Goal: Download file/media

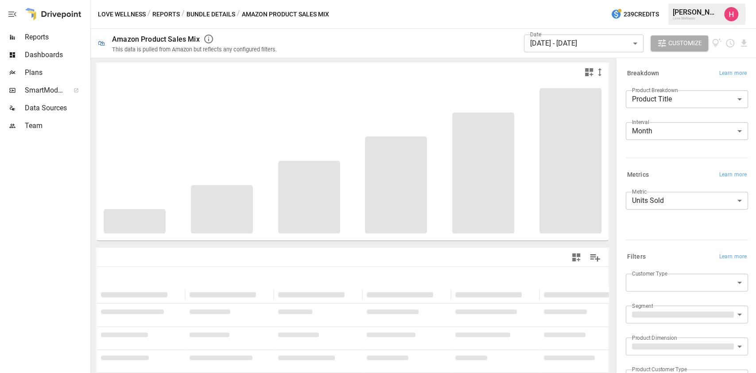
click at [161, 13] on button "Reports" at bounding box center [165, 14] width 27 height 11
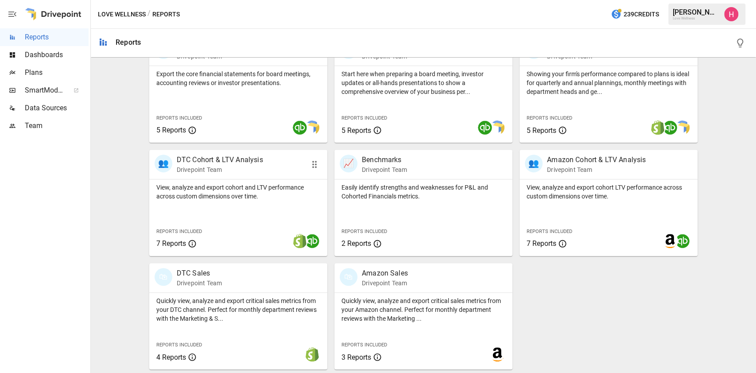
scroll to position [200, 0]
click at [246, 163] on p "DTC Cohort & LTV Analysis" at bounding box center [220, 160] width 86 height 11
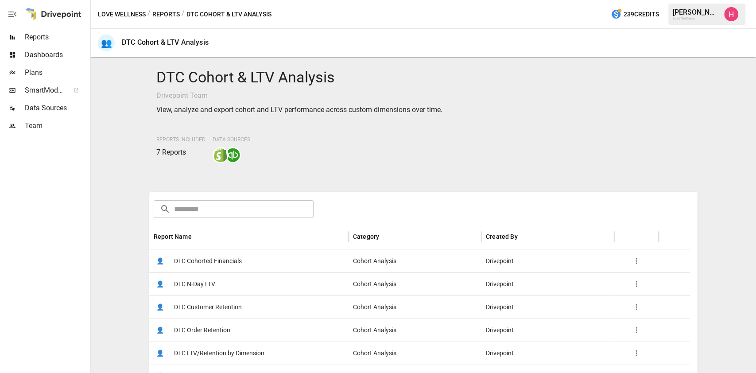
click at [196, 282] on span "DTC N-Day LTV" at bounding box center [194, 284] width 41 height 23
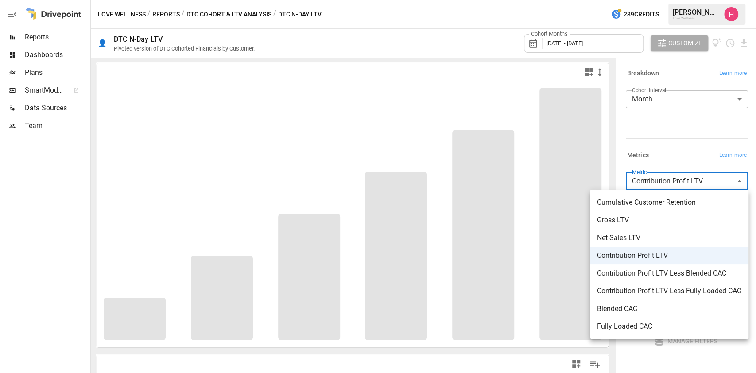
click at [705, 0] on body "**********" at bounding box center [378, 0] width 756 height 0
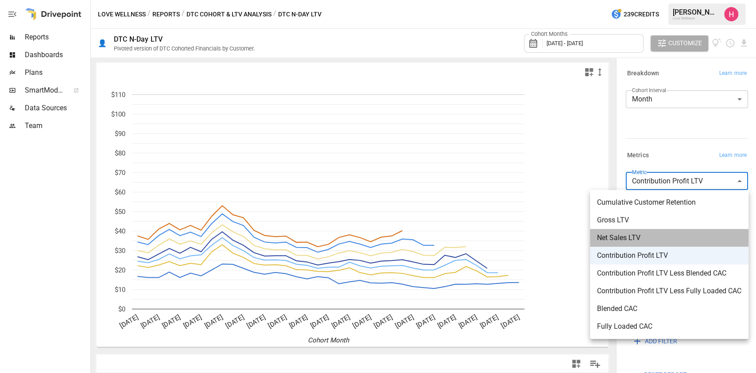
click at [656, 232] on li "Net Sales LTV" at bounding box center [669, 238] width 159 height 18
type input "**********"
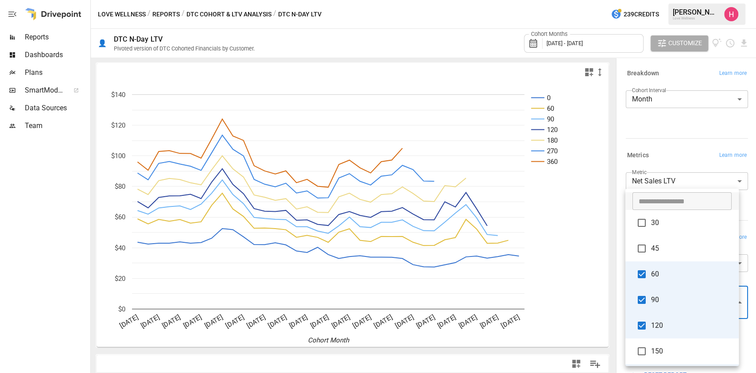
click at [729, 0] on body "Reports Dashboards Plans SmartModel ™ Data Sources Team Love Wellness / Reports…" at bounding box center [378, 0] width 756 height 0
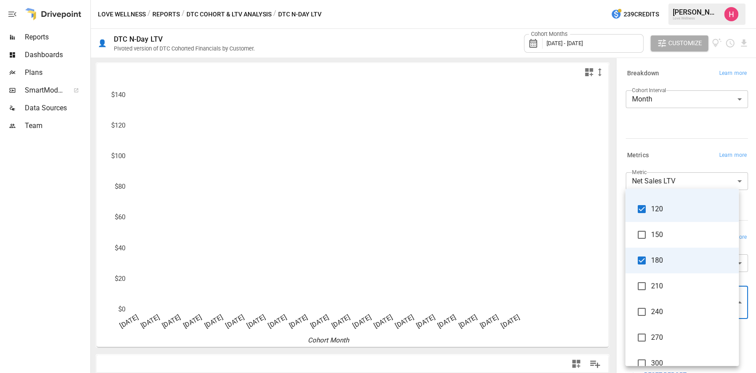
scroll to position [116, 0]
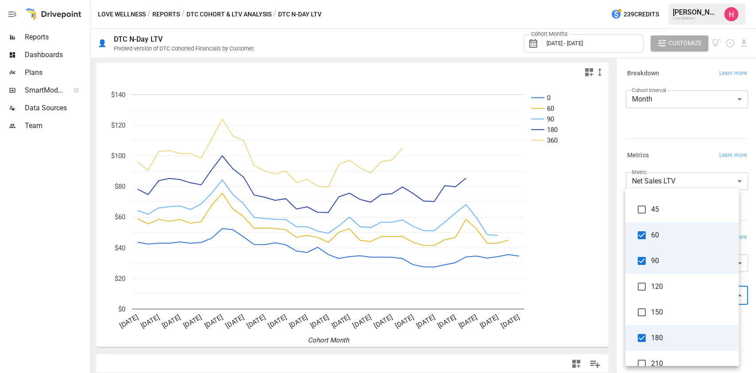
scroll to position [35, 0]
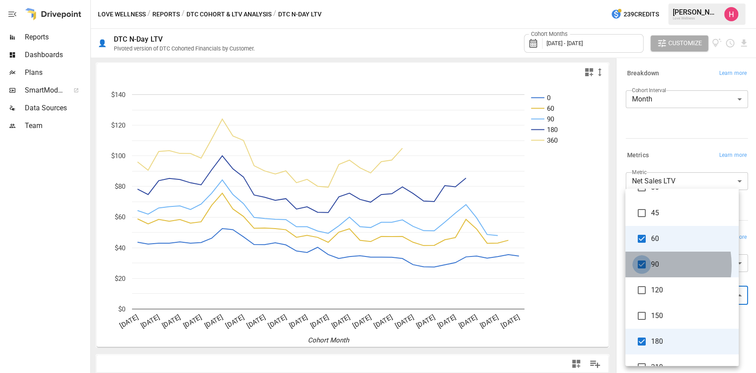
type input "**********"
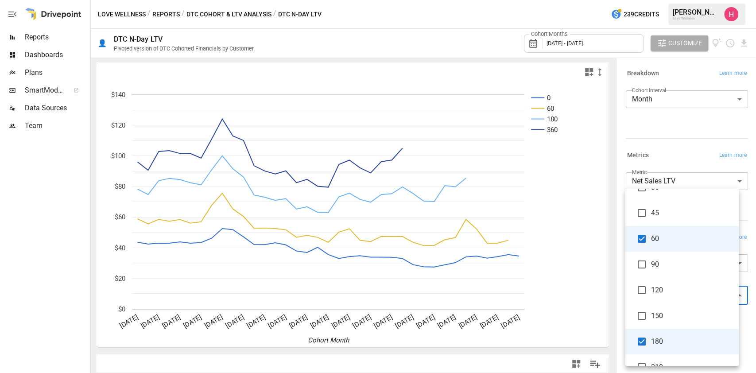
click at [621, 43] on div at bounding box center [378, 186] width 756 height 373
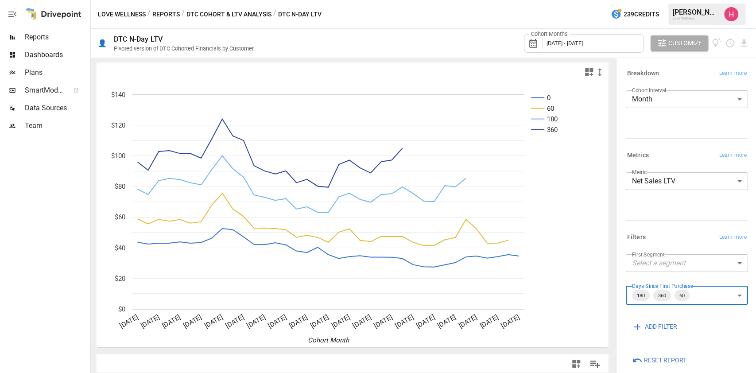
click at [583, 47] on span "[DATE] - [DATE]" at bounding box center [565, 43] width 36 height 7
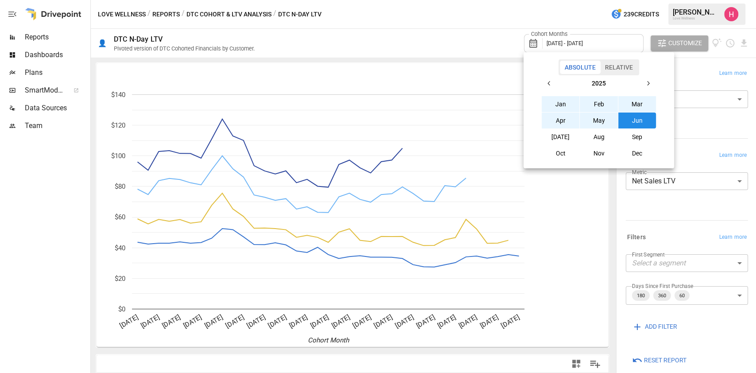
click at [551, 83] on icon "button" at bounding box center [549, 83] width 7 height 7
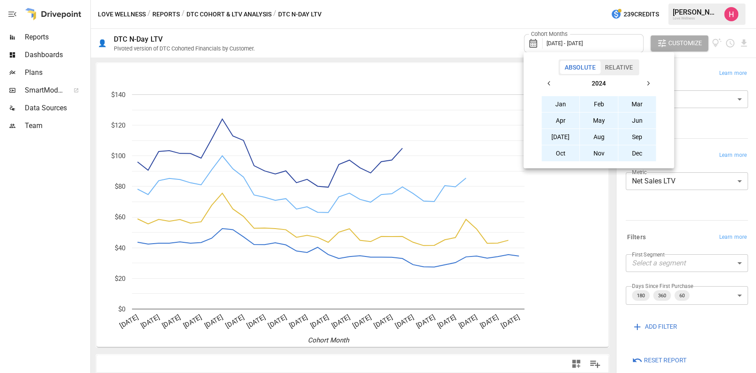
click at [551, 83] on icon "button" at bounding box center [549, 83] width 7 height 7
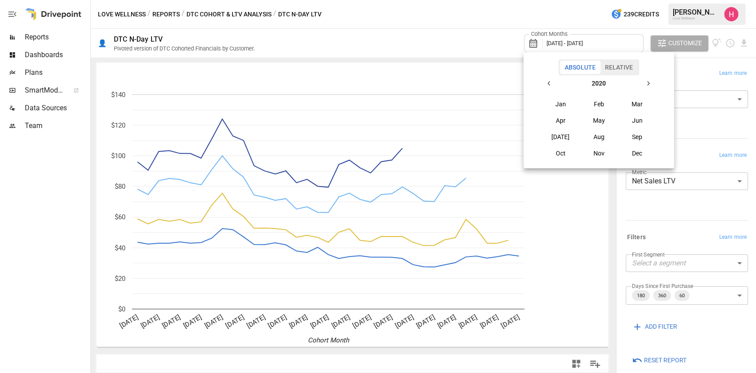
click at [551, 83] on icon "button" at bounding box center [549, 83] width 7 height 7
click at [647, 83] on icon "button" at bounding box center [648, 83] width 7 height 7
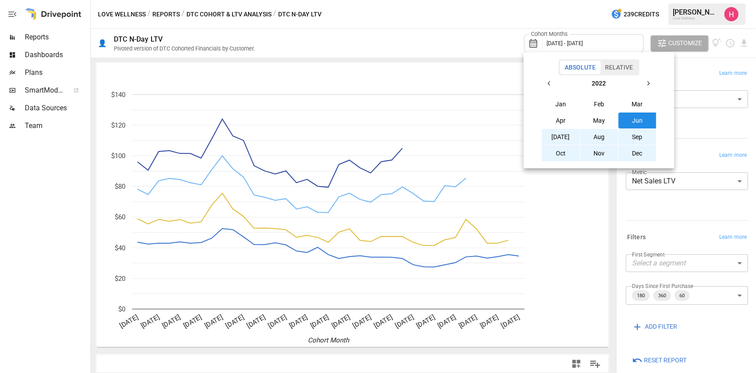
click at [647, 83] on icon "button" at bounding box center [648, 83] width 7 height 7
click at [558, 103] on button "Jan" at bounding box center [561, 104] width 38 height 16
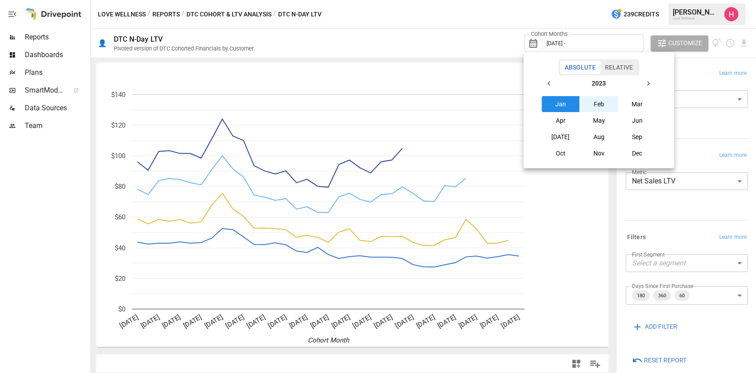
click at [650, 84] on icon "button" at bounding box center [648, 83] width 7 height 7
click at [554, 84] on button "button" at bounding box center [549, 83] width 16 height 16
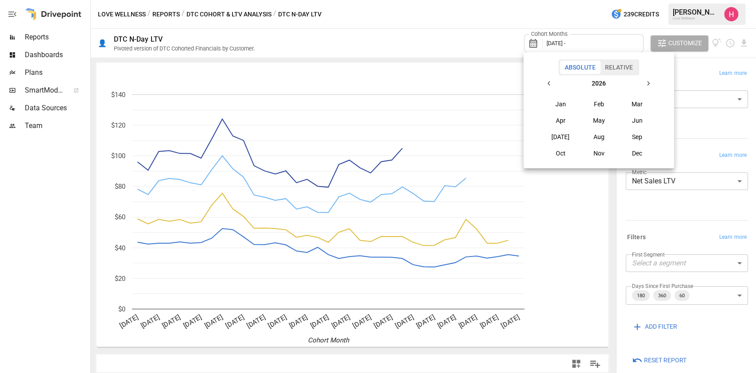
click at [554, 84] on button "button" at bounding box center [549, 83] width 16 height 16
click at [642, 124] on button "Jun" at bounding box center [637, 121] width 38 height 16
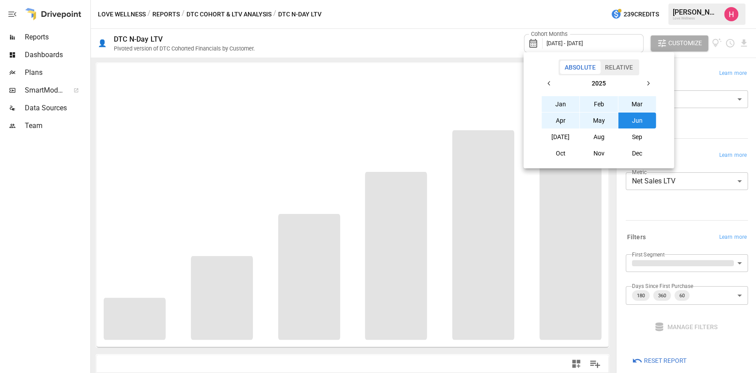
click at [473, 37] on div at bounding box center [378, 186] width 756 height 373
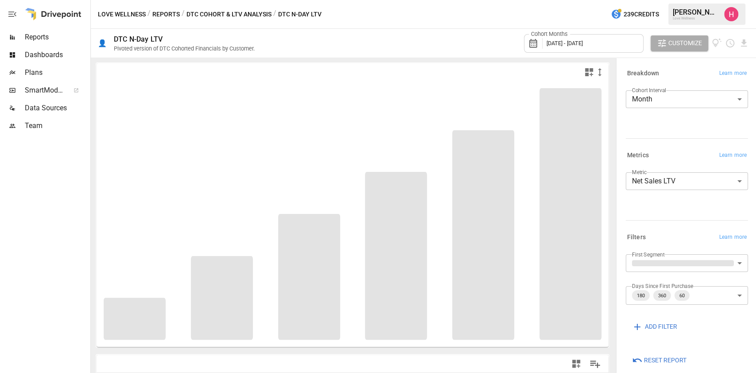
click at [731, 0] on body "Reports Dashboards Plans SmartModel ™ Data Sources Team Love Wellness / Reports…" at bounding box center [378, 0] width 756 height 0
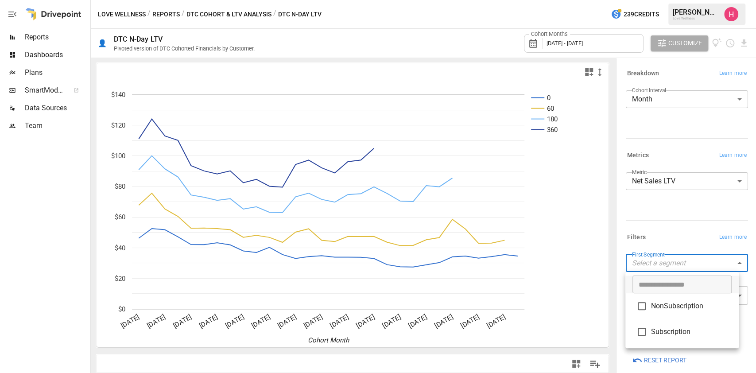
type input "**********"
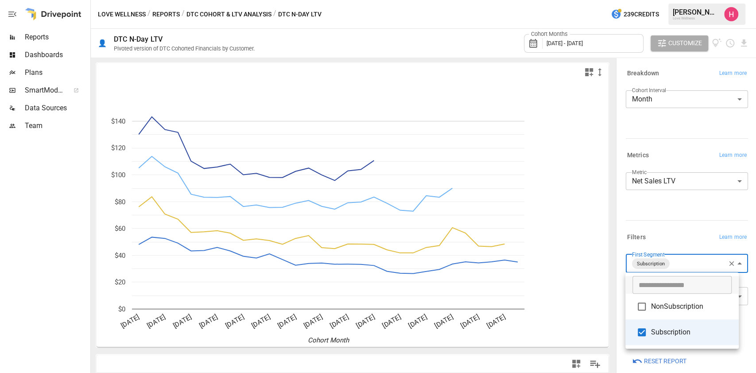
click at [681, 215] on div at bounding box center [378, 186] width 756 height 373
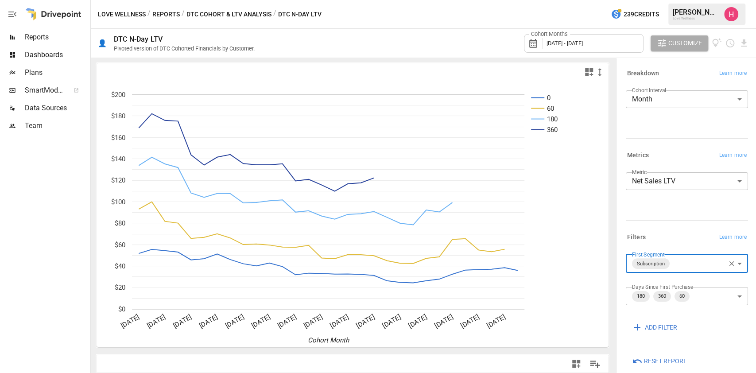
click at [728, 261] on icon "button" at bounding box center [732, 264] width 8 height 8
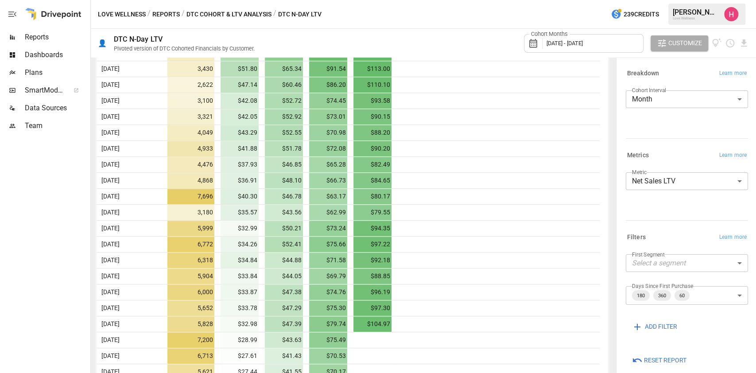
scroll to position [361, 0]
click at [692, 0] on body "Reports Dashboards Plans SmartModel ™ Data Sources Team Love Wellness / Reports…" at bounding box center [378, 0] width 756 height 0
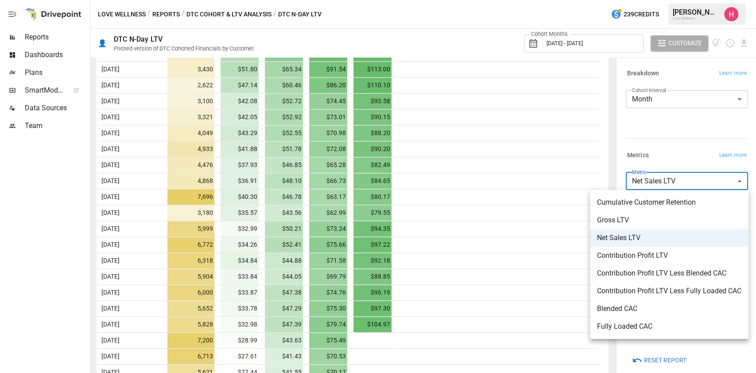
click at [692, 180] on div at bounding box center [378, 186] width 756 height 373
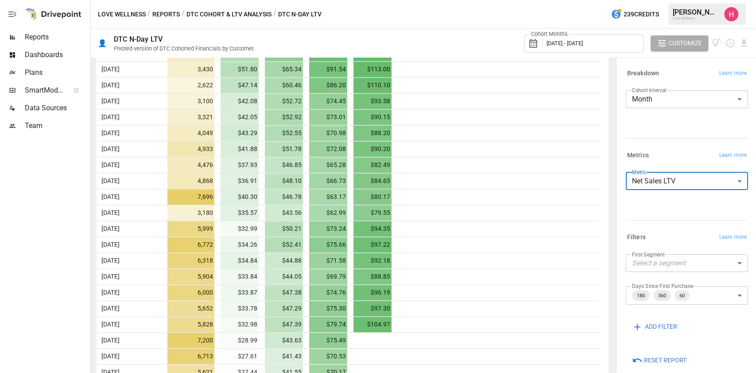
click at [716, 0] on body "Reports Dashboards Plans SmartModel ™ Data Sources Team Love Wellness / Reports…" at bounding box center [378, 0] width 756 height 0
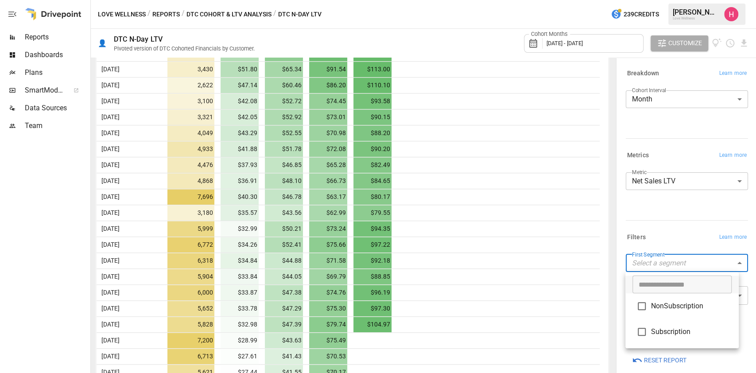
type input "**********"
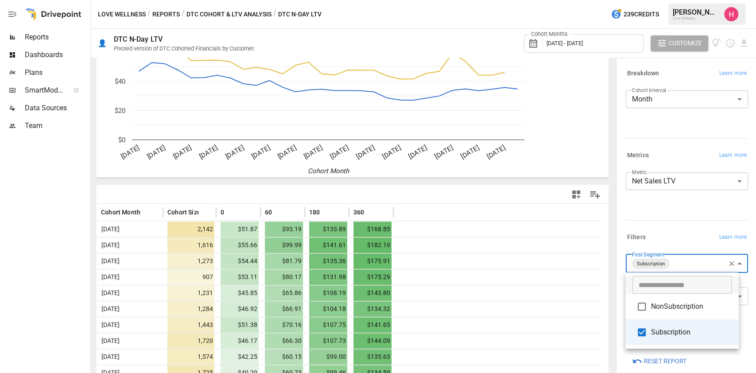
scroll to position [361, 0]
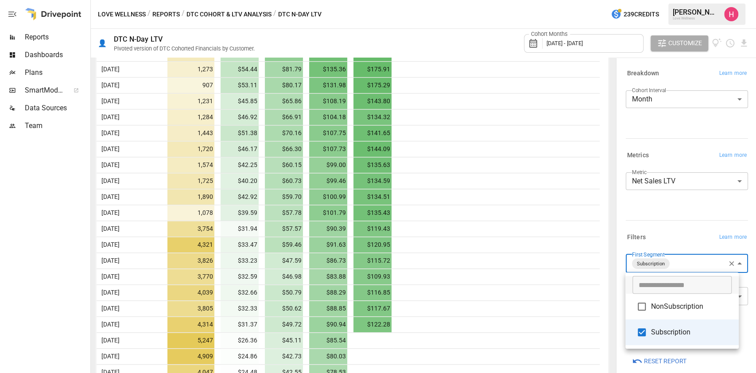
click at [665, 232] on div at bounding box center [378, 186] width 756 height 373
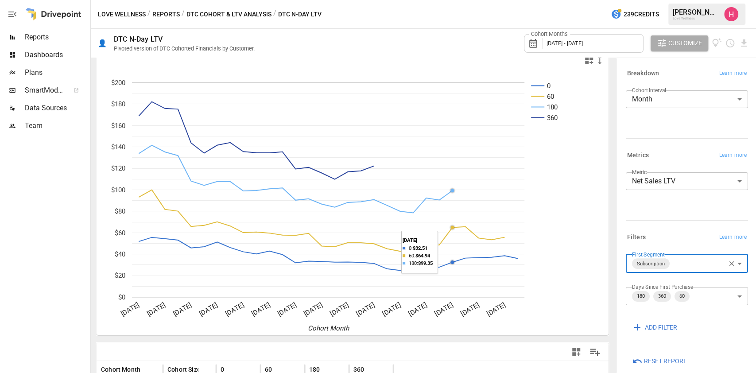
scroll to position [0, 0]
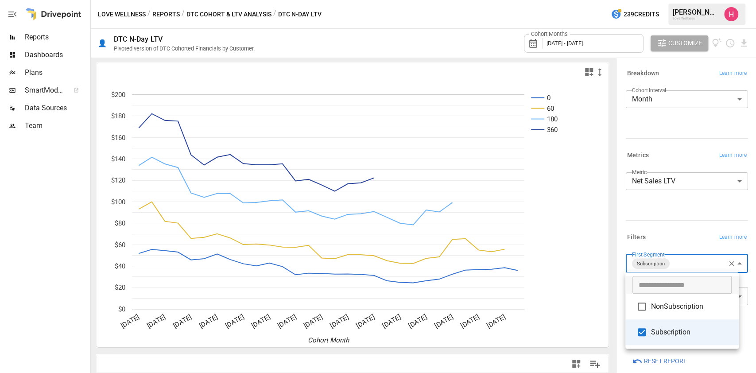
click at [657, 0] on body "Reports Dashboards Plans SmartModel ™ Data Sources Team Love Wellness / Reports…" at bounding box center [378, 0] width 756 height 0
click at [701, 101] on div at bounding box center [378, 186] width 756 height 373
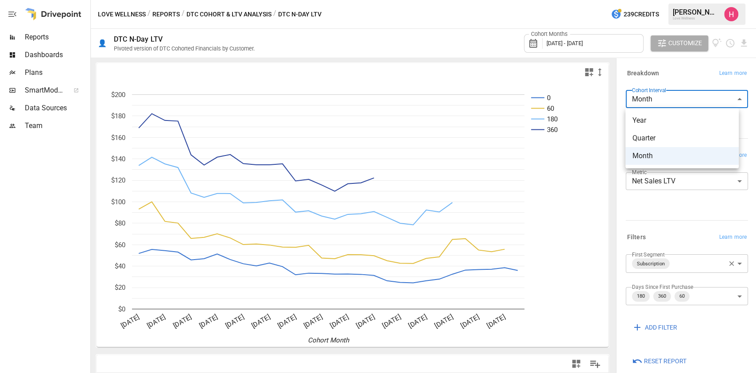
click at [694, 0] on body "Reports Dashboards Plans SmartModel ™ Data Sources Team Love Wellness / Reports…" at bounding box center [378, 0] width 756 height 0
click at [678, 139] on span "Quarter" at bounding box center [682, 138] width 99 height 11
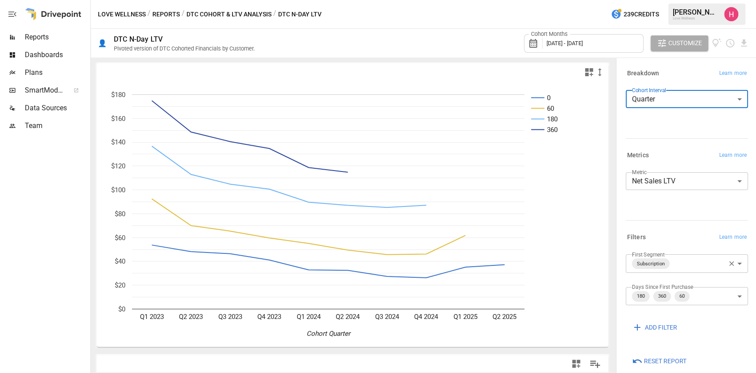
click at [709, 0] on body "**********" at bounding box center [378, 0] width 756 height 0
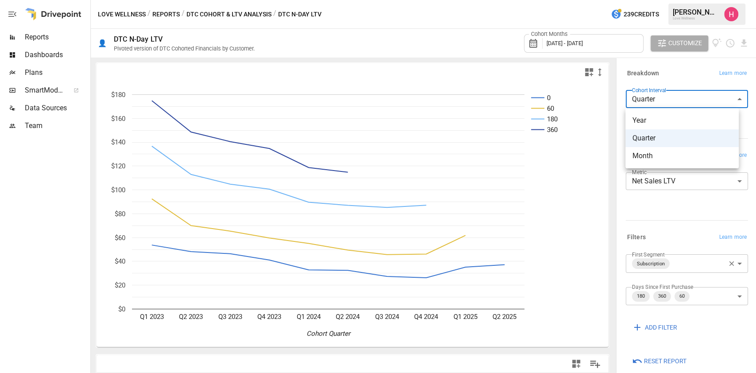
click at [657, 153] on span "Month" at bounding box center [682, 156] width 99 height 11
type input "*****"
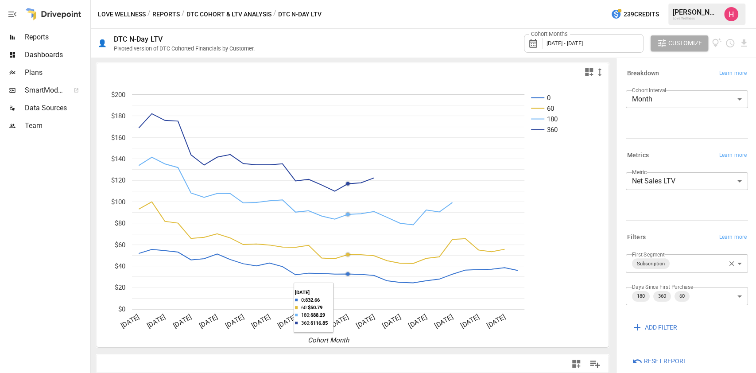
click at [347, 270] on rect "A chart." at bounding box center [328, 201] width 393 height 215
click at [297, 272] on circle "A chart." at bounding box center [296, 275] width 6 height 6
click at [587, 330] on icon "0 60 180 360 [DATE] [DATE] [DATE] [DATE] [DATE] [DATE] [DATE] [DATE] [DATE] [DA…" at bounding box center [348, 214] width 503 height 266
click at [566, 297] on icon "0 60 180 360 [DATE] [DATE] [DATE] [DATE] [DATE] [DATE] [DATE] [DATE] [DATE] [DA…" at bounding box center [348, 214] width 503 height 266
click at [530, 297] on icon "0 60 180 360 [DATE] [DATE] [DATE] [DATE] [DATE] [DATE] [DATE] [DATE] [DATE] [DA…" at bounding box center [348, 214] width 503 height 266
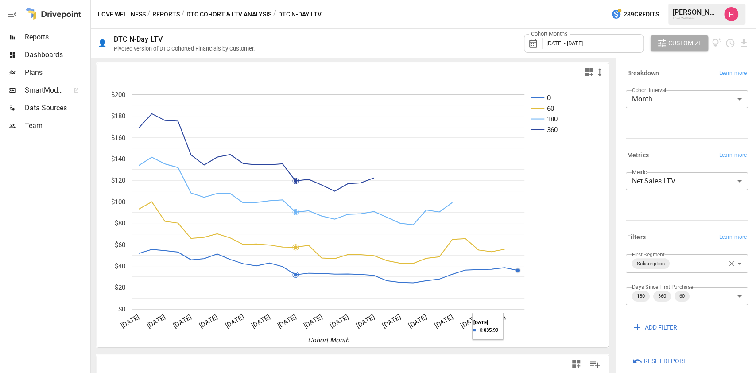
click at [510, 291] on rect "A chart." at bounding box center [328, 201] width 393 height 215
click at [531, 291] on icon "0 60 180 360 [DATE] [DATE] [DATE] [DATE] [DATE] [DATE] [DATE] [DATE] [DATE] [DA…" at bounding box center [348, 214] width 503 height 266
click at [723, 322] on div "ADD FILTER" at bounding box center [687, 327] width 122 height 16
click at [32, 222] on div at bounding box center [44, 254] width 89 height 238
click at [514, 77] on div at bounding box center [479, 72] width 253 height 11
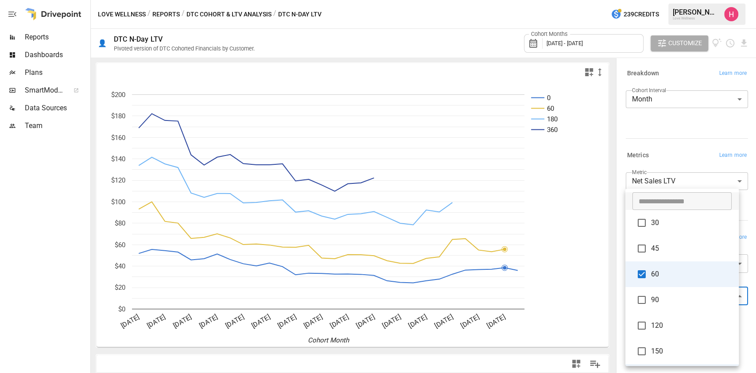
click at [731, 0] on body "Reports Dashboards Plans SmartModel ™ Data Sources Team Love Wellness / Reports…" at bounding box center [378, 0] width 756 height 0
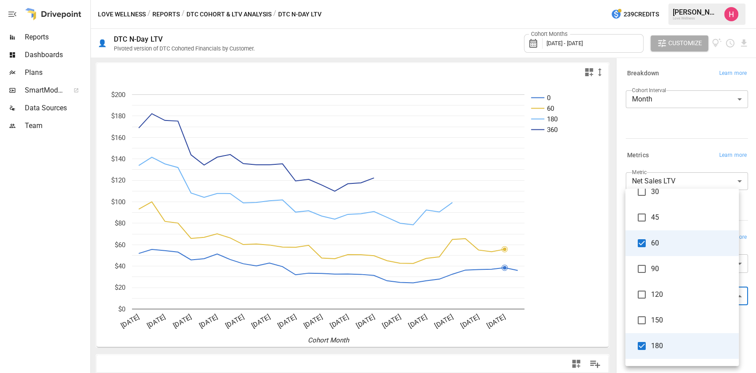
scroll to position [30, 0]
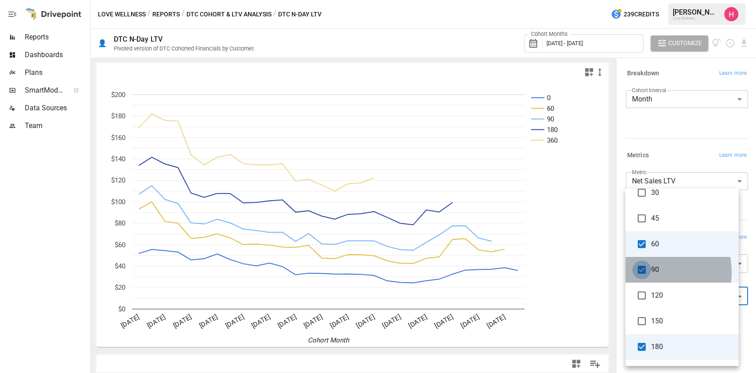
type input "**********"
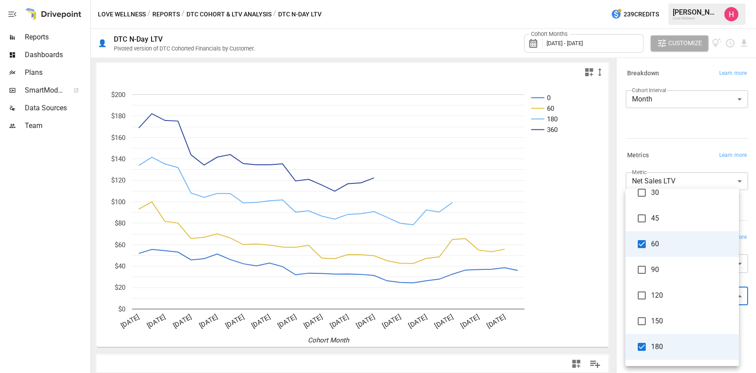
click at [571, 292] on div at bounding box center [378, 186] width 756 height 373
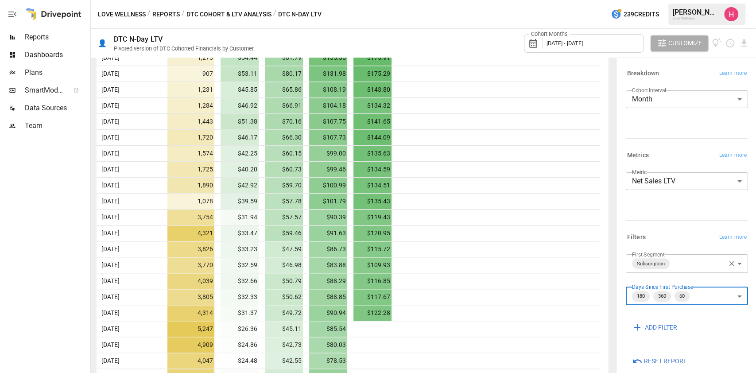
scroll to position [372, 0]
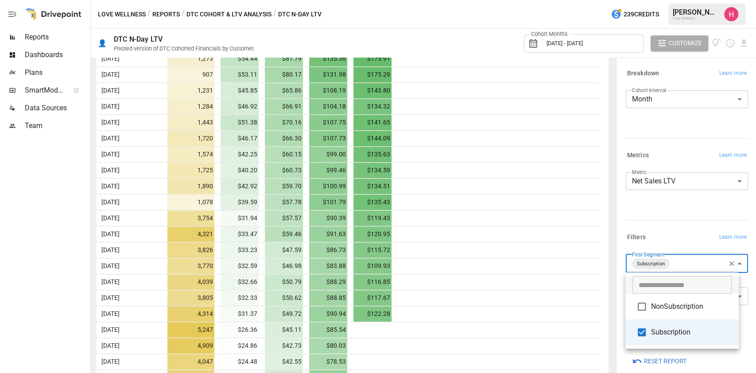
click at [685, 0] on body "Reports Dashboards Plans SmartModel ™ Data Sources Team Love Wellness / Reports…" at bounding box center [378, 0] width 756 height 0
click at [685, 232] on div at bounding box center [378, 186] width 756 height 373
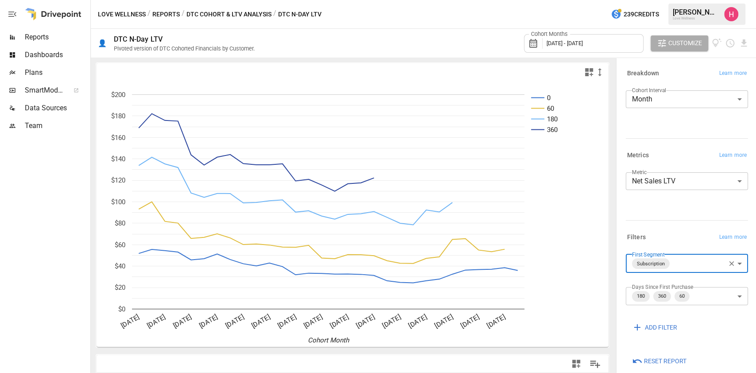
scroll to position [1, 0]
click at [728, 263] on icon "button" at bounding box center [732, 264] width 8 height 8
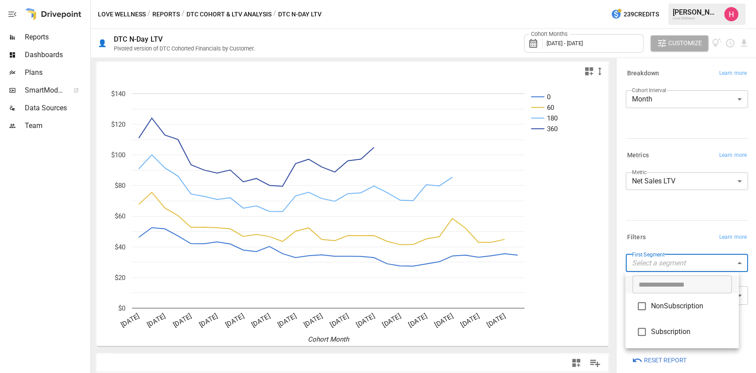
click at [717, 0] on body "Reports Dashboards Plans SmartModel ™ Data Sources Team Love Wellness / Reports…" at bounding box center [378, 0] width 756 height 0
type input "**********"
click at [682, 222] on div at bounding box center [378, 186] width 756 height 373
click at [680, 0] on body "Reports Dashboards Plans SmartModel ™ Data Sources Team Love Wellness / Reports…" at bounding box center [378, 0] width 756 height 0
type input "**********"
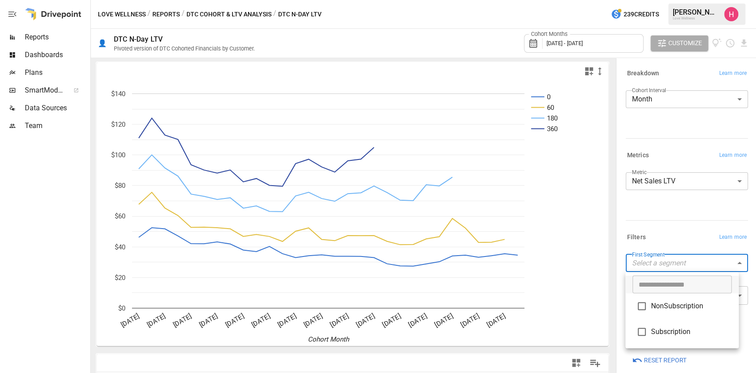
click at [683, 211] on div at bounding box center [378, 186] width 756 height 373
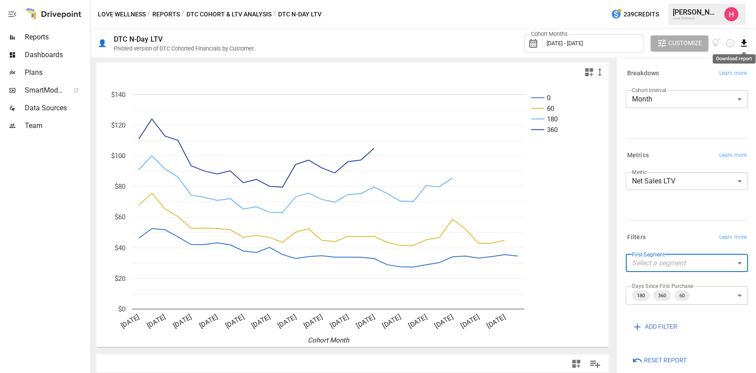
click at [743, 41] on icon "Download report" at bounding box center [744, 42] width 6 height 7
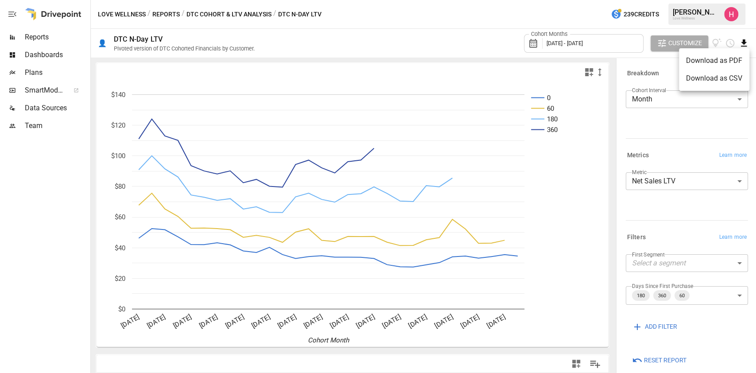
click at [707, 75] on li "Download as CSV" at bounding box center [714, 79] width 70 height 18
